Goal: Task Accomplishment & Management: Manage account settings

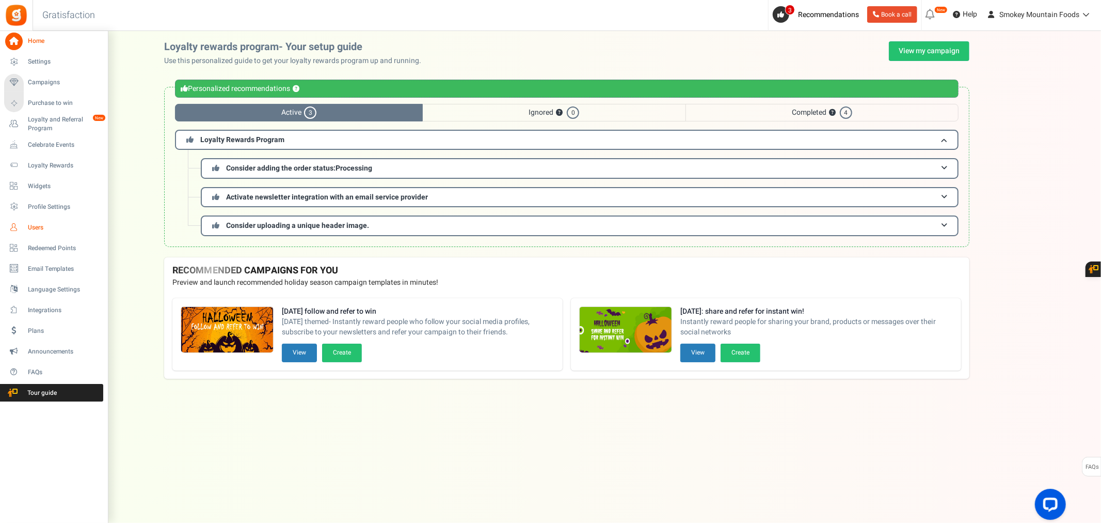
click at [34, 227] on span "Users" at bounding box center [64, 227] width 72 height 9
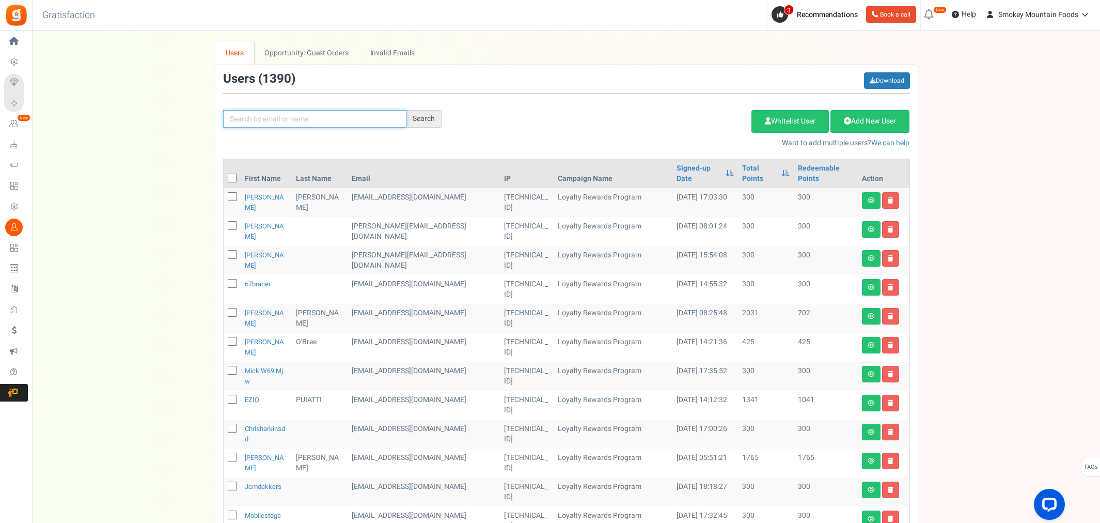
click at [254, 119] on input "text" at bounding box center [314, 119] width 183 height 18
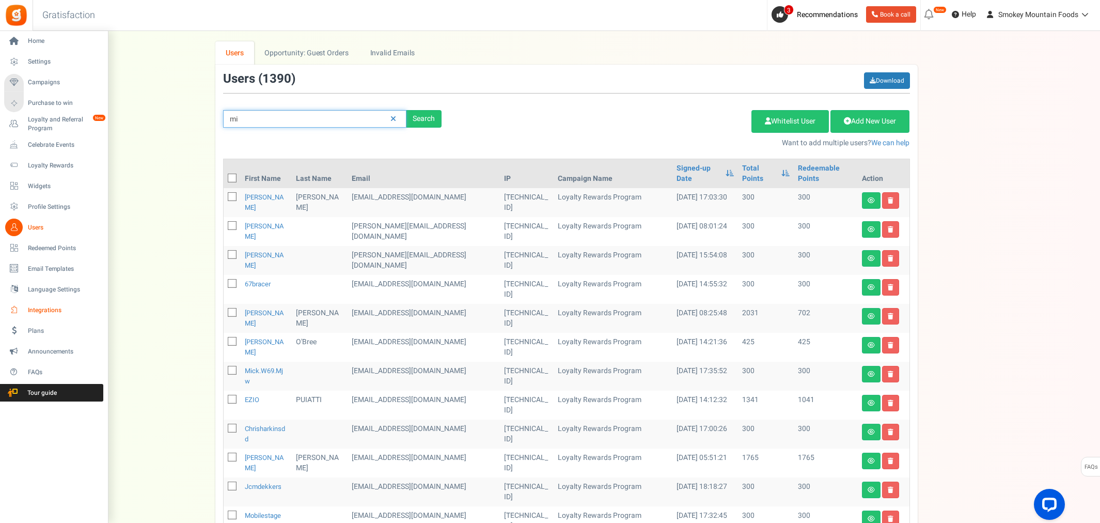
type input "m"
type input "santorin"
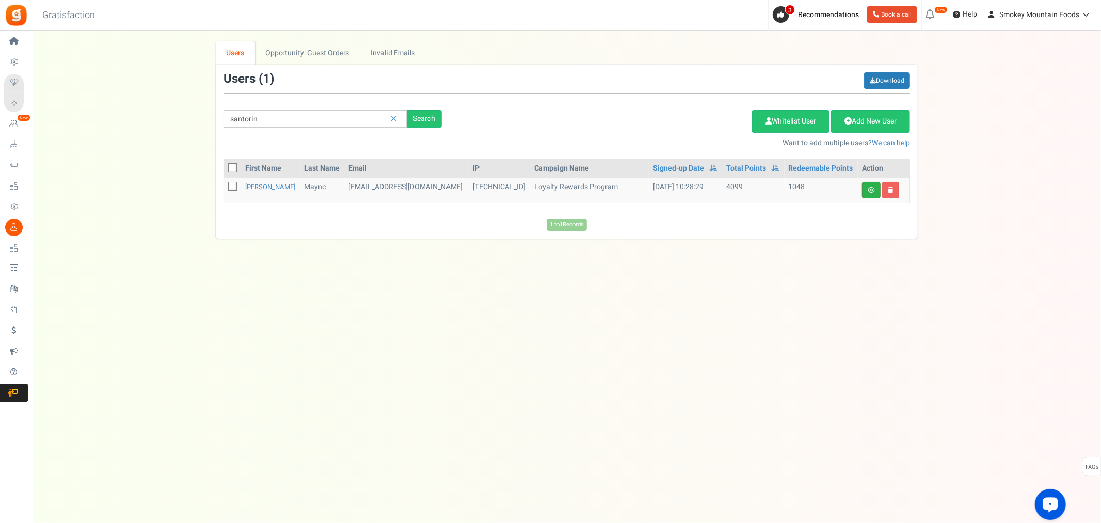
click at [866, 189] on link at bounding box center [871, 190] width 19 height 17
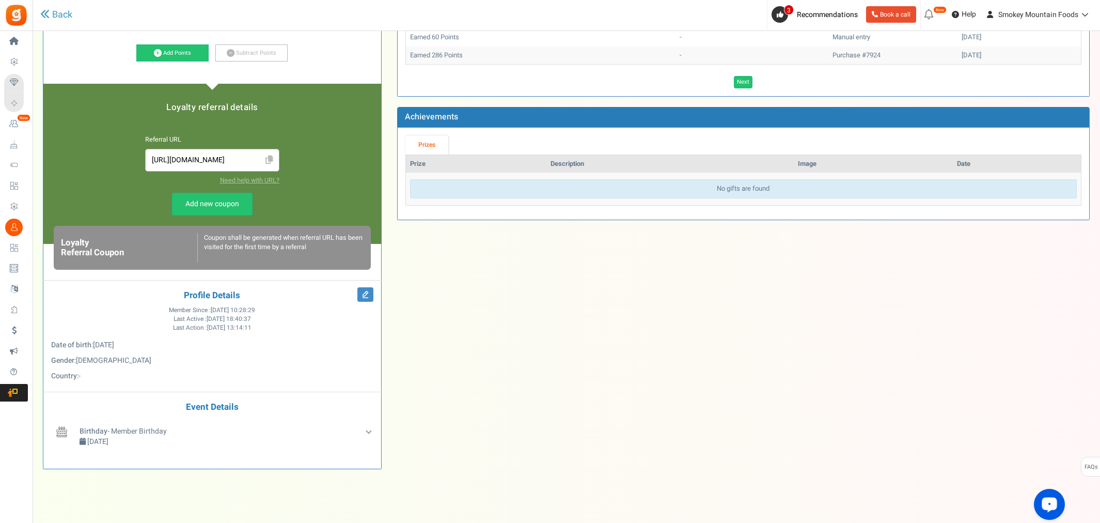
scroll to position [212, 0]
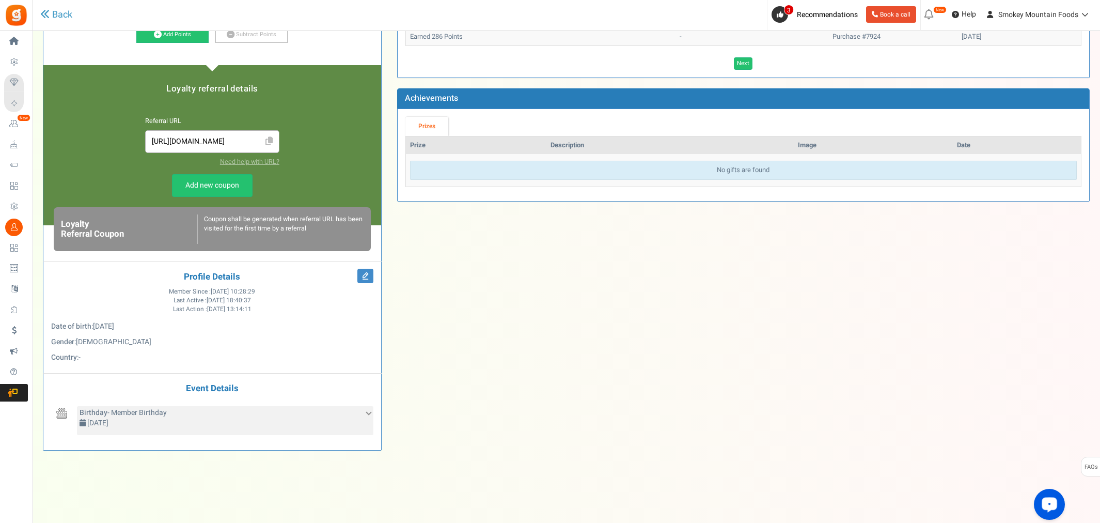
click at [368, 413] on icon at bounding box center [369, 412] width 6 height 6
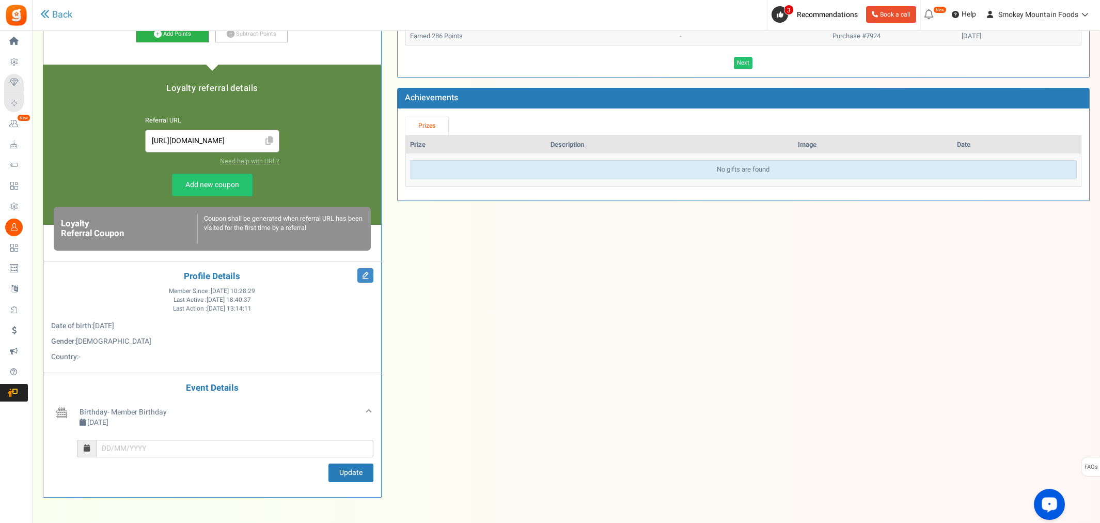
click at [164, 38] on link "Add Points" at bounding box center [172, 34] width 72 height 18
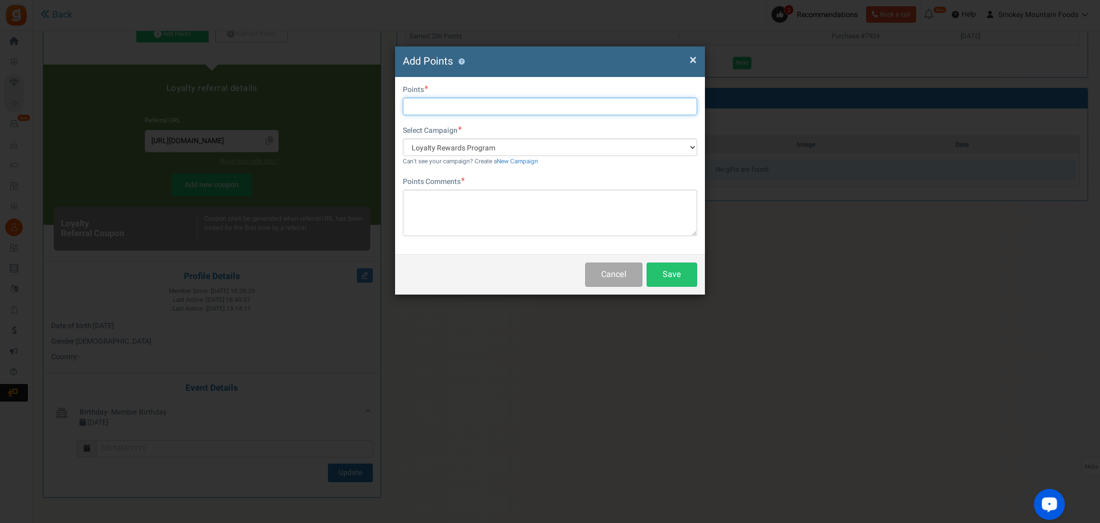
click at [415, 106] on input "text" at bounding box center [550, 107] width 294 height 18
type input "500"
click at [434, 198] on textarea at bounding box center [550, 212] width 294 height 46
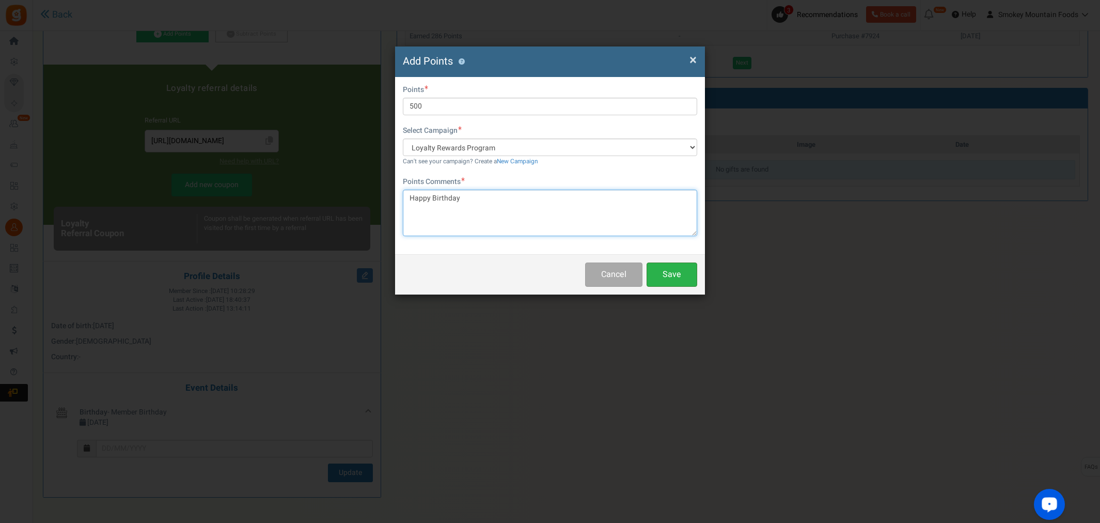
type textarea "Happy Birthday"
click at [674, 274] on button "Save" at bounding box center [671, 274] width 51 height 24
